Goal: Information Seeking & Learning: Learn about a topic

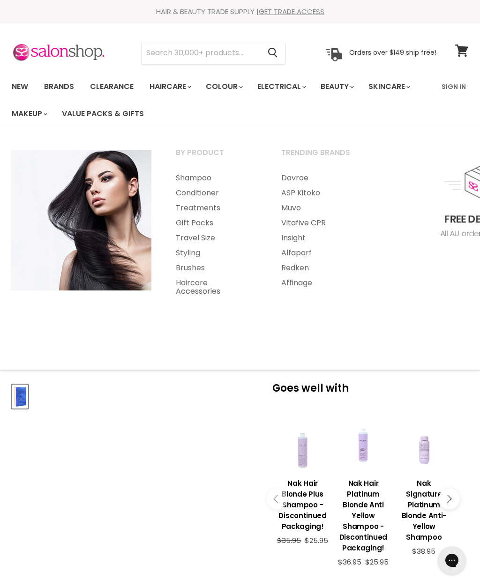
click at [186, 222] on link "Gift Packs" at bounding box center [216, 223] width 104 height 15
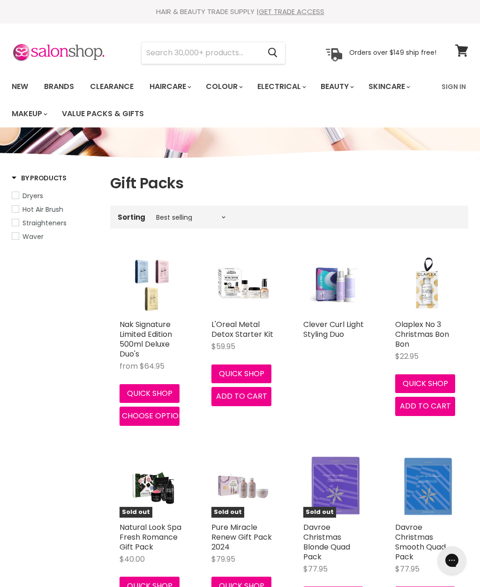
click at [192, 50] on input "Search" at bounding box center [201, 53] width 119 height 22
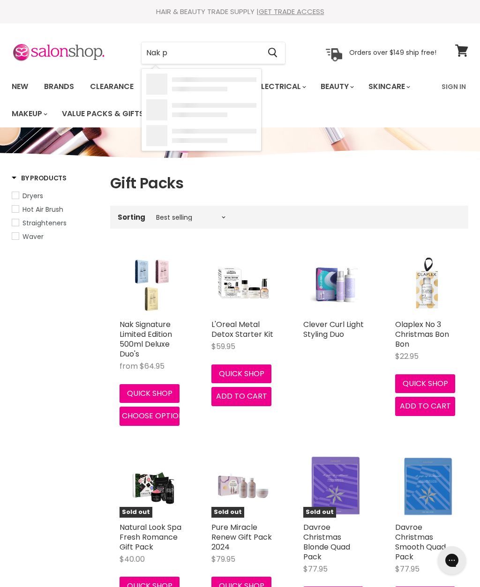
type input "Nak pl"
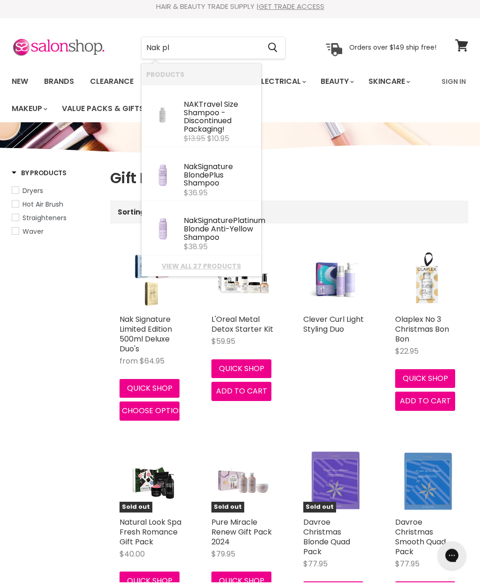
click at [213, 273] on link "View all 27 products" at bounding box center [201, 271] width 110 height 7
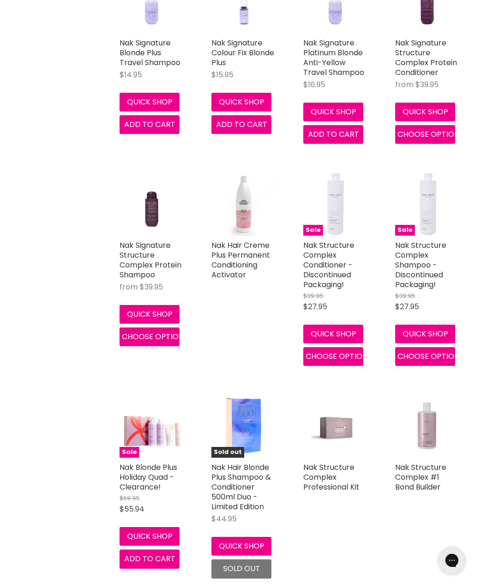
scroll to position [719, 0]
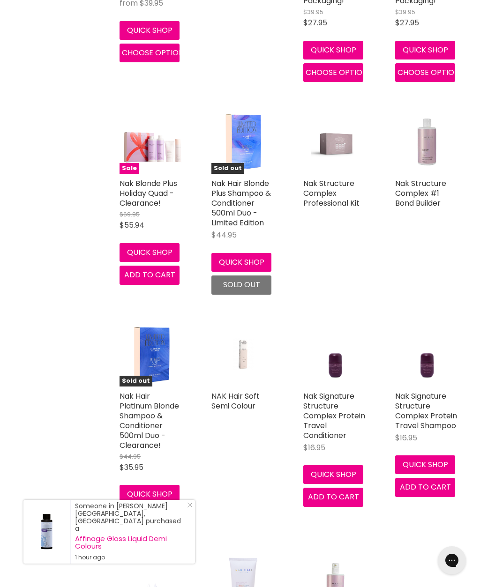
scroll to position [971, 0]
